Goal: Obtain resource: Download file/media

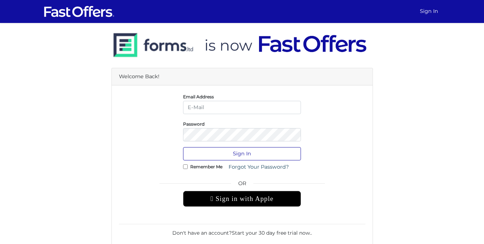
type input "[EMAIL_ADDRESS][PERSON_NAME][DOMAIN_NAME]"
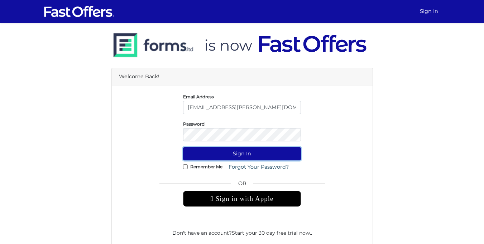
click at [281, 151] on button "Sign In" at bounding box center [242, 153] width 118 height 13
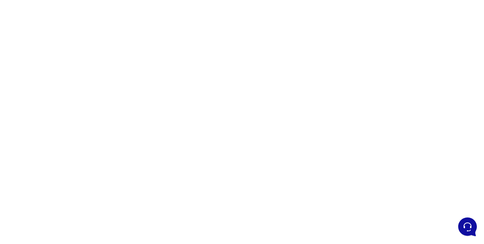
scroll to position [84, 0]
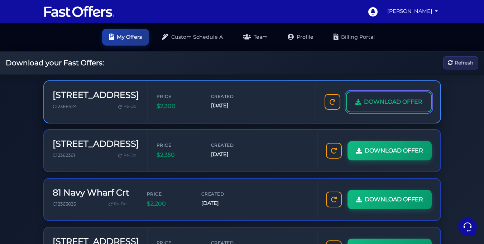
click at [364, 106] on span "DOWNLOAD OFFER" at bounding box center [393, 101] width 58 height 9
